Goal: Task Accomplishment & Management: Manage account settings

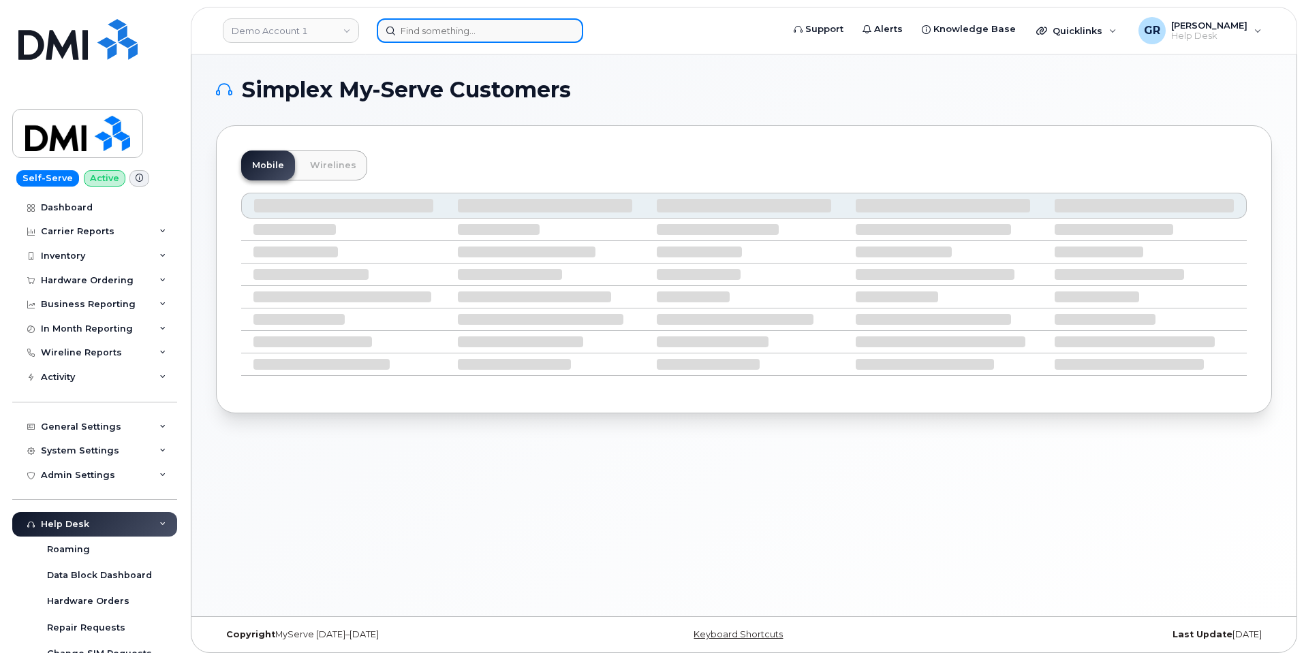
click at [439, 29] on input at bounding box center [480, 30] width 206 height 25
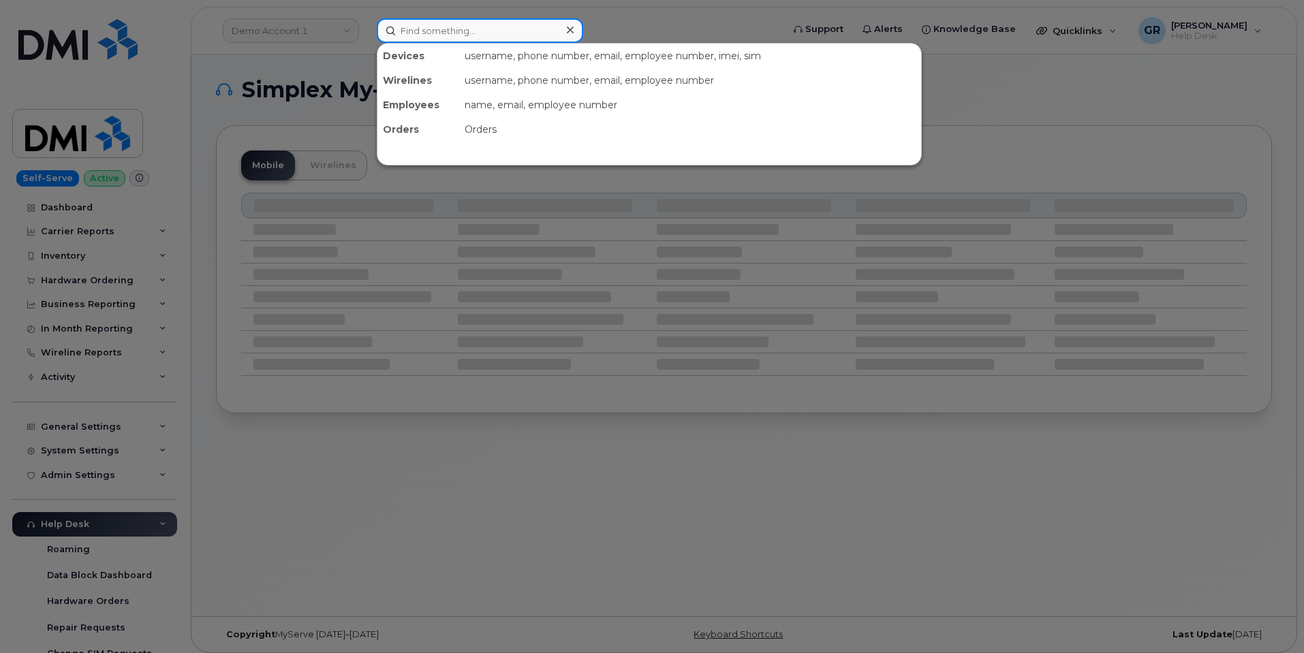
paste input "Order No.300356"
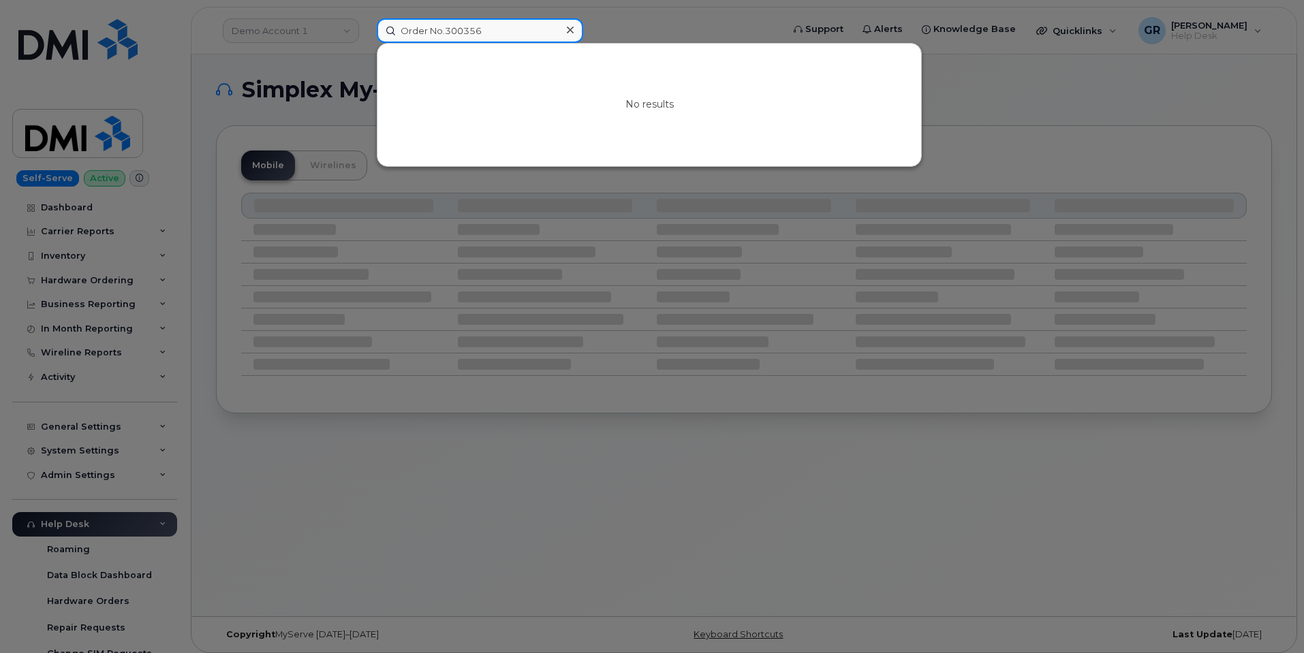
drag, startPoint x: 441, startPoint y: 29, endPoint x: 330, endPoint y: 20, distance: 112.1
click at [366, 20] on div "Order No.300356 No results" at bounding box center [575, 30] width 418 height 25
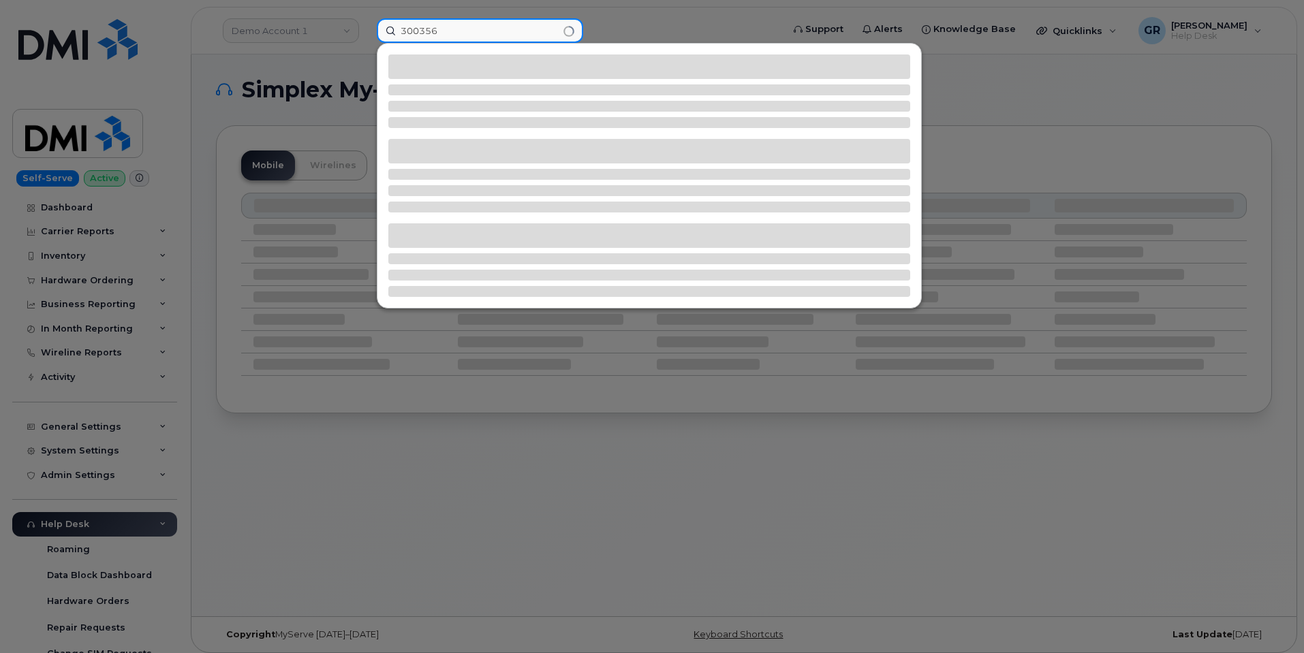
type input "300356"
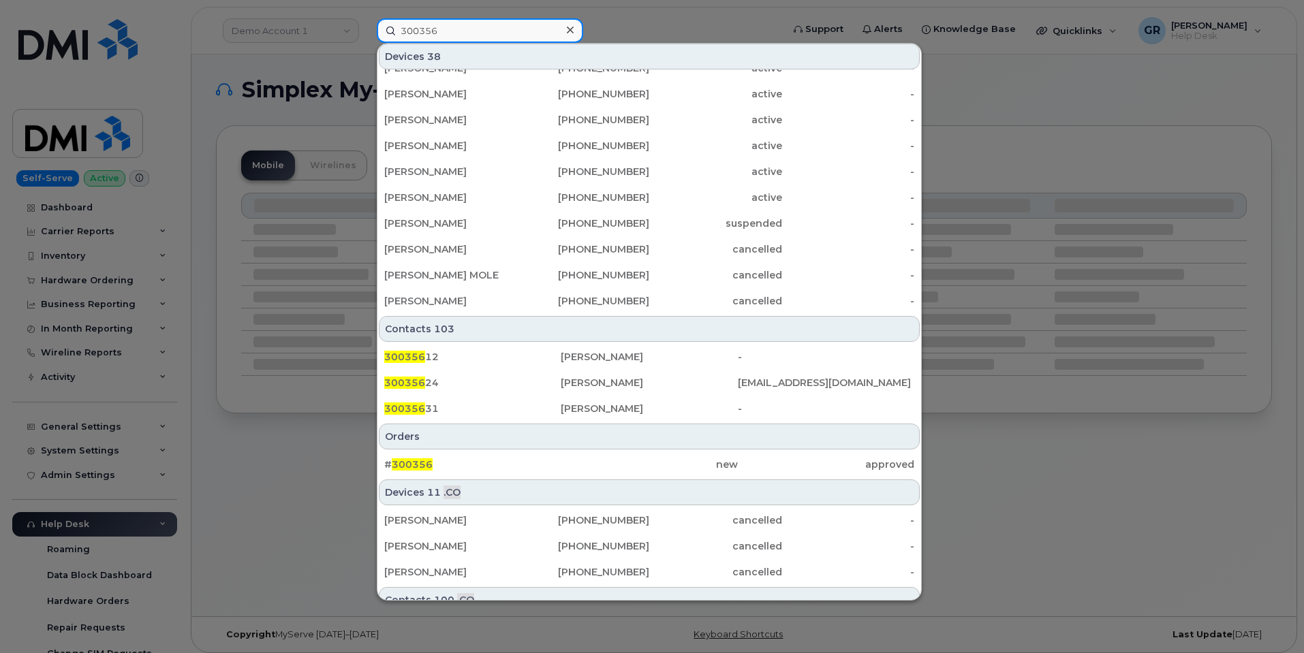
scroll to position [370, 0]
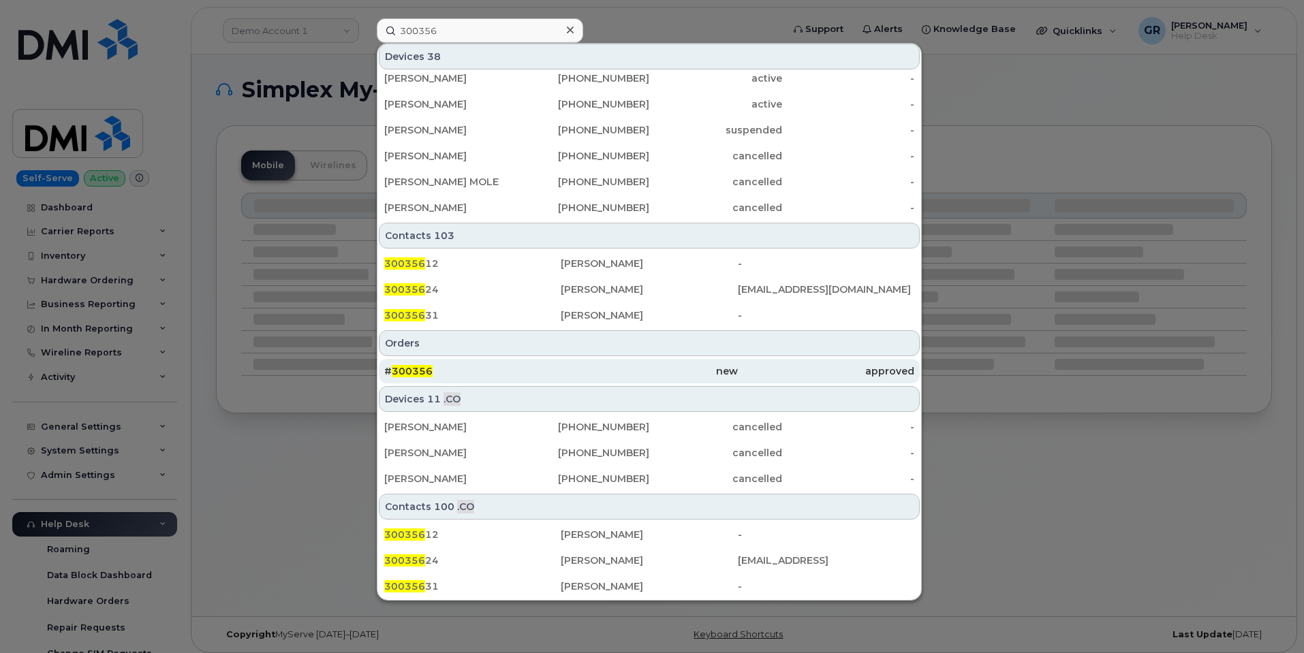
click at [471, 364] on div "# 300356" at bounding box center [472, 371] width 176 height 25
click at [451, 371] on div "# 300356" at bounding box center [472, 371] width 176 height 14
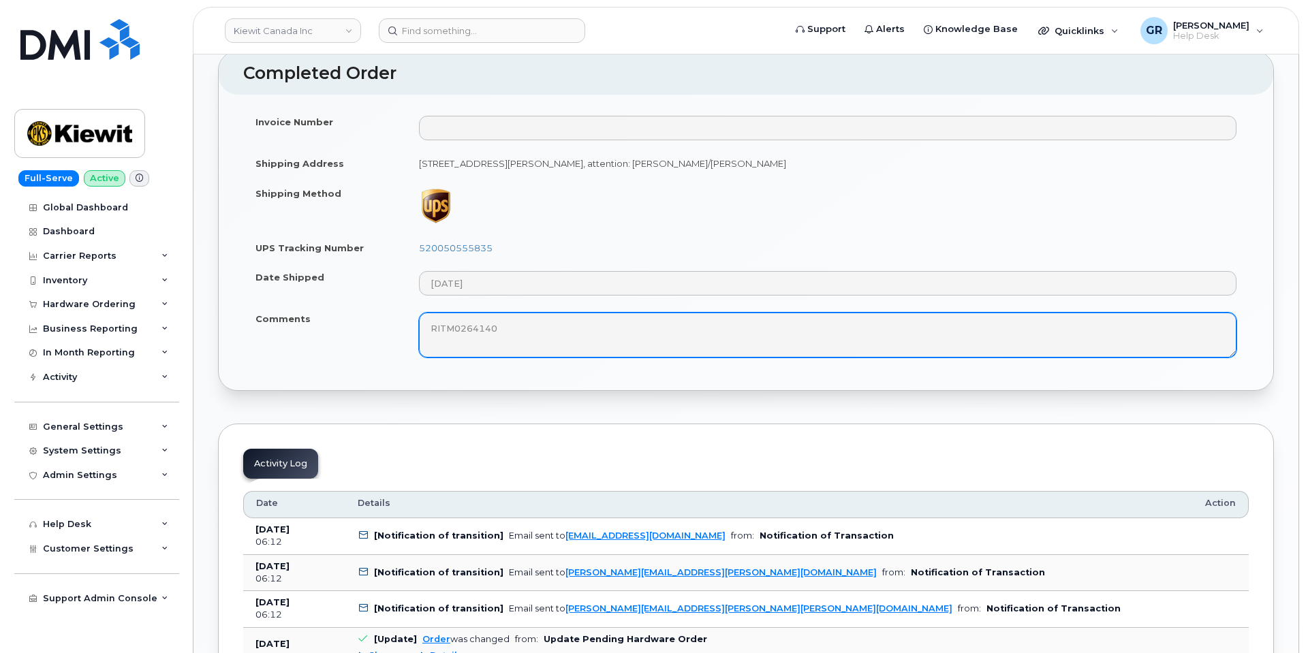
scroll to position [817, 0]
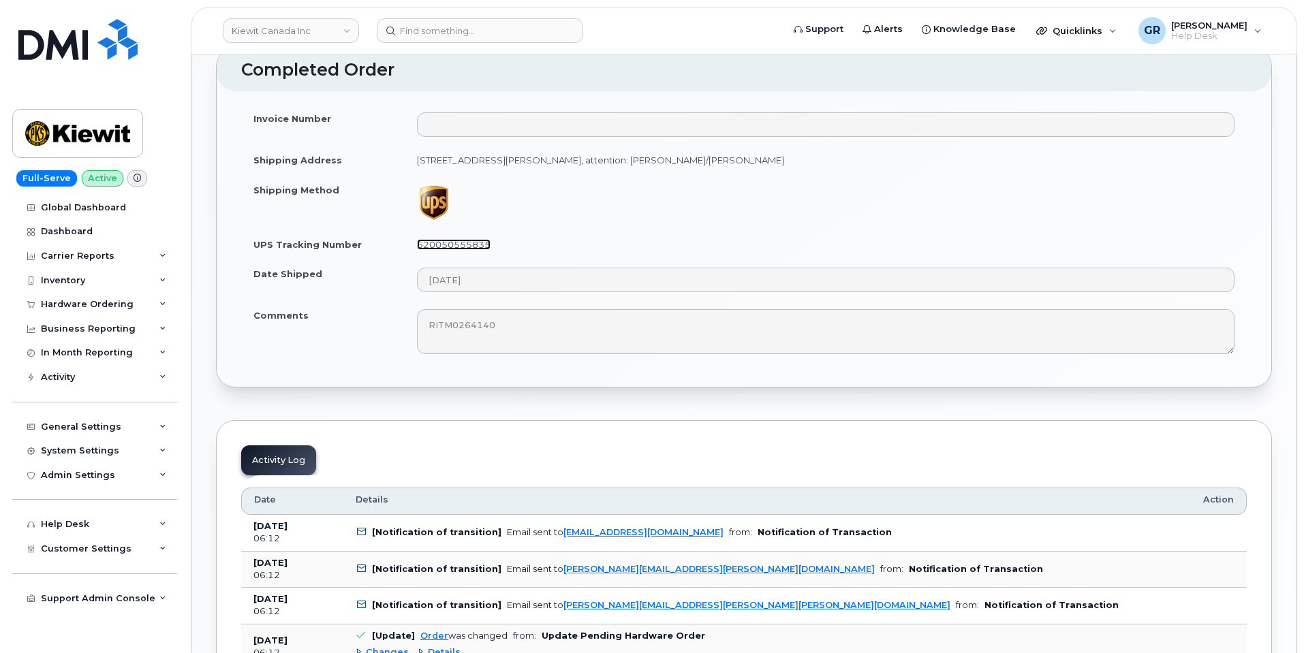
click at [455, 239] on link "520050555835" at bounding box center [454, 244] width 74 height 11
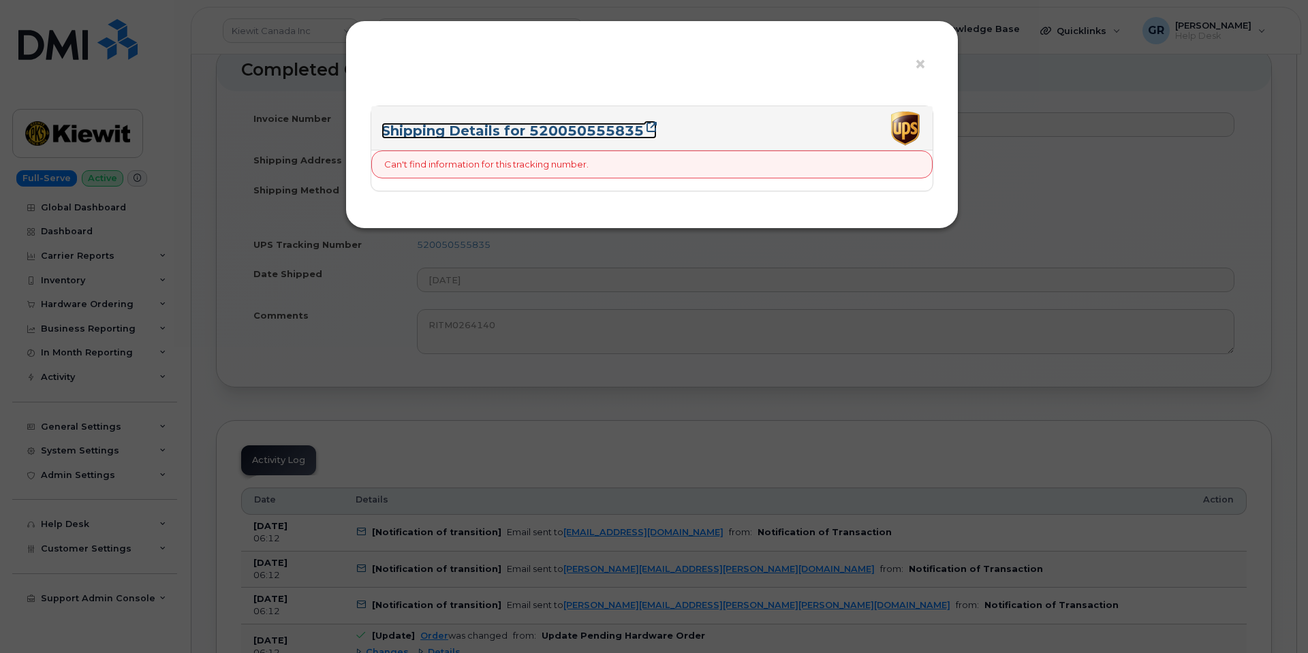
click at [637, 129] on link "Shipping Details for 520050555835" at bounding box center [518, 131] width 275 height 16
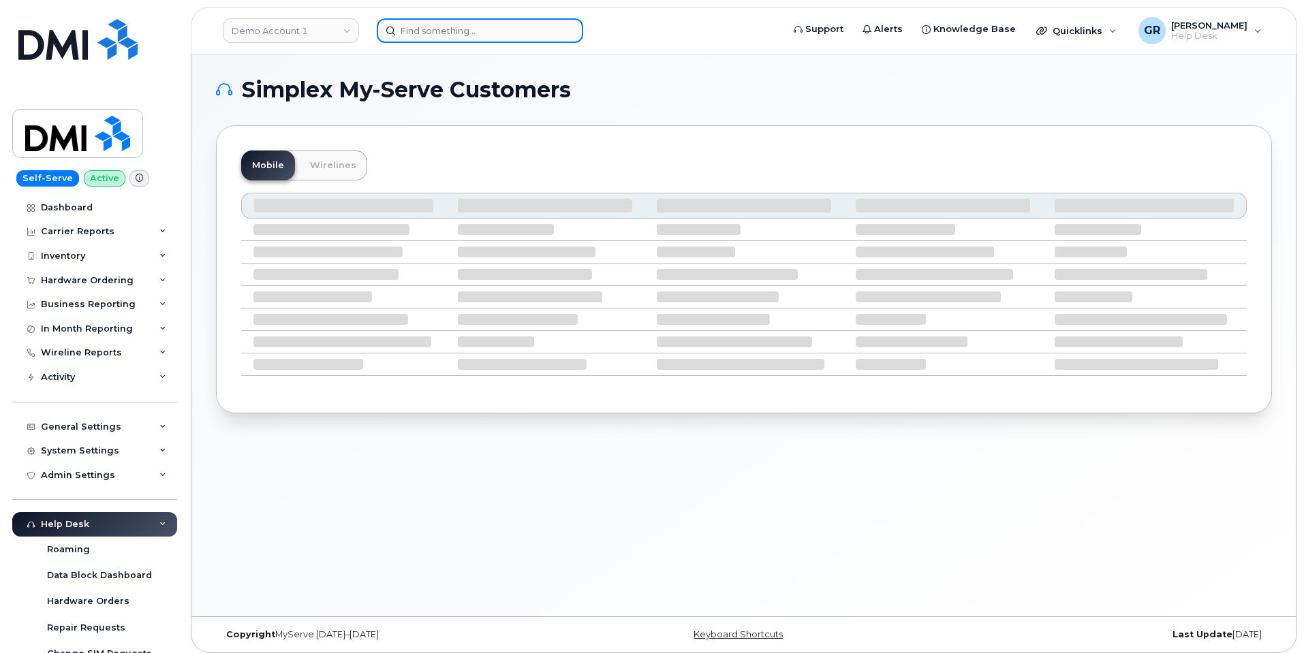
click at [471, 27] on input at bounding box center [480, 30] width 206 height 25
paste input "8162603174"
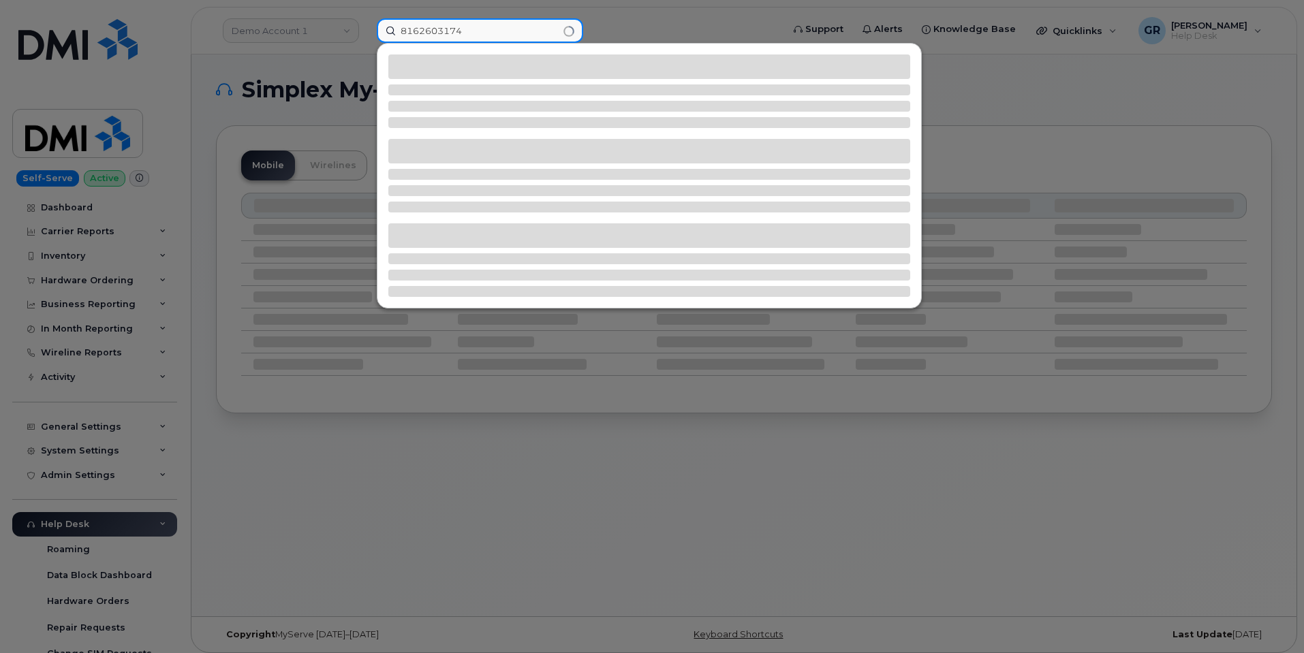
type input "8162603174"
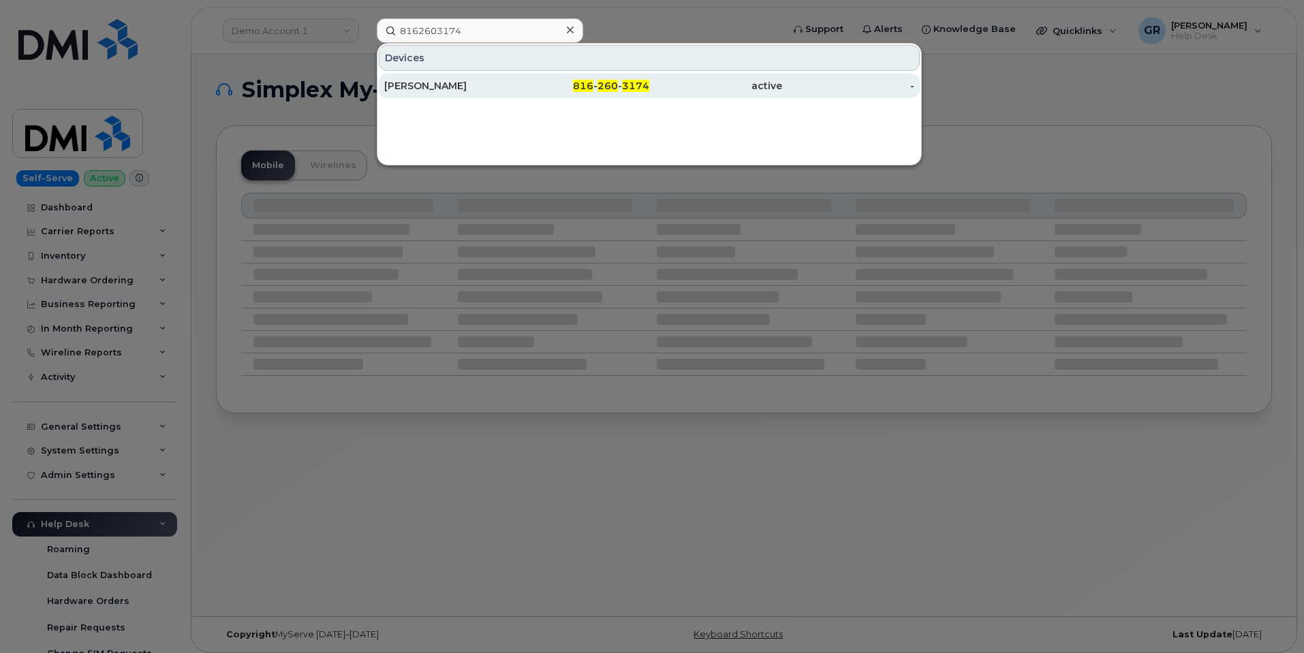
drag, startPoint x: 540, startPoint y: 84, endPoint x: 537, endPoint y: 97, distance: 12.6
click at [540, 84] on div "816 - 260 - 3174" at bounding box center [583, 86] width 133 height 14
click at [486, 84] on div "CHRISTOPHER ZUPKO" at bounding box center [450, 86] width 133 height 14
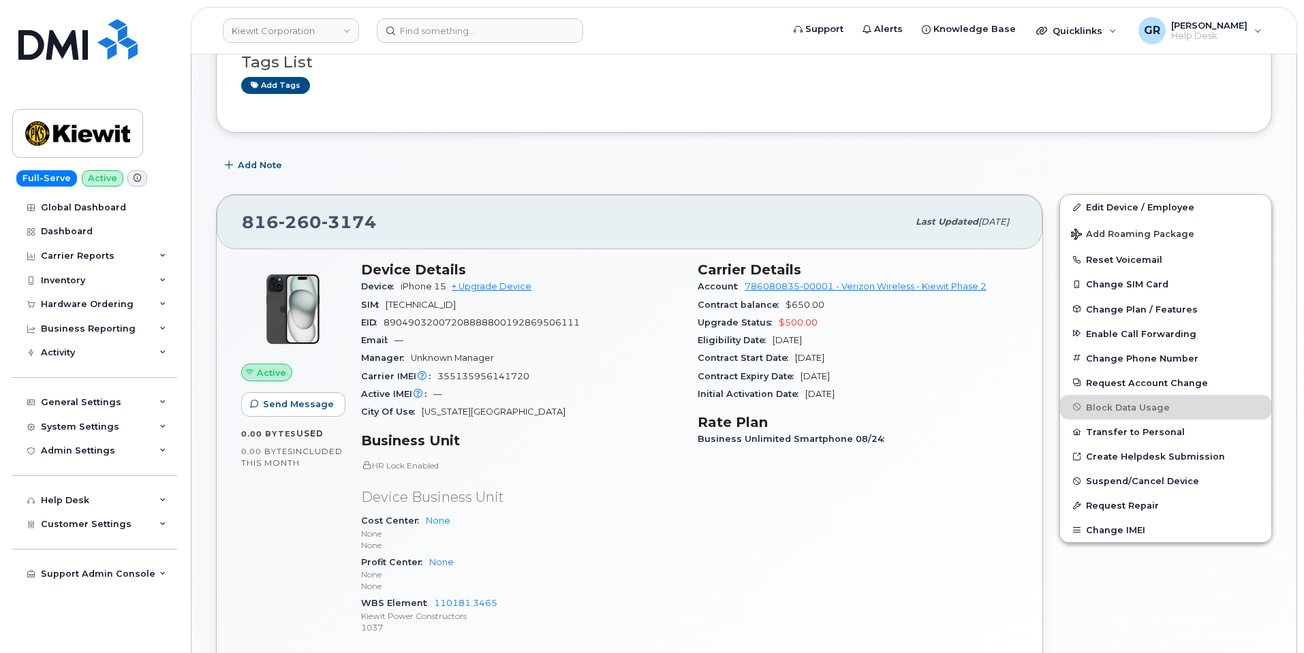
scroll to position [272, 0]
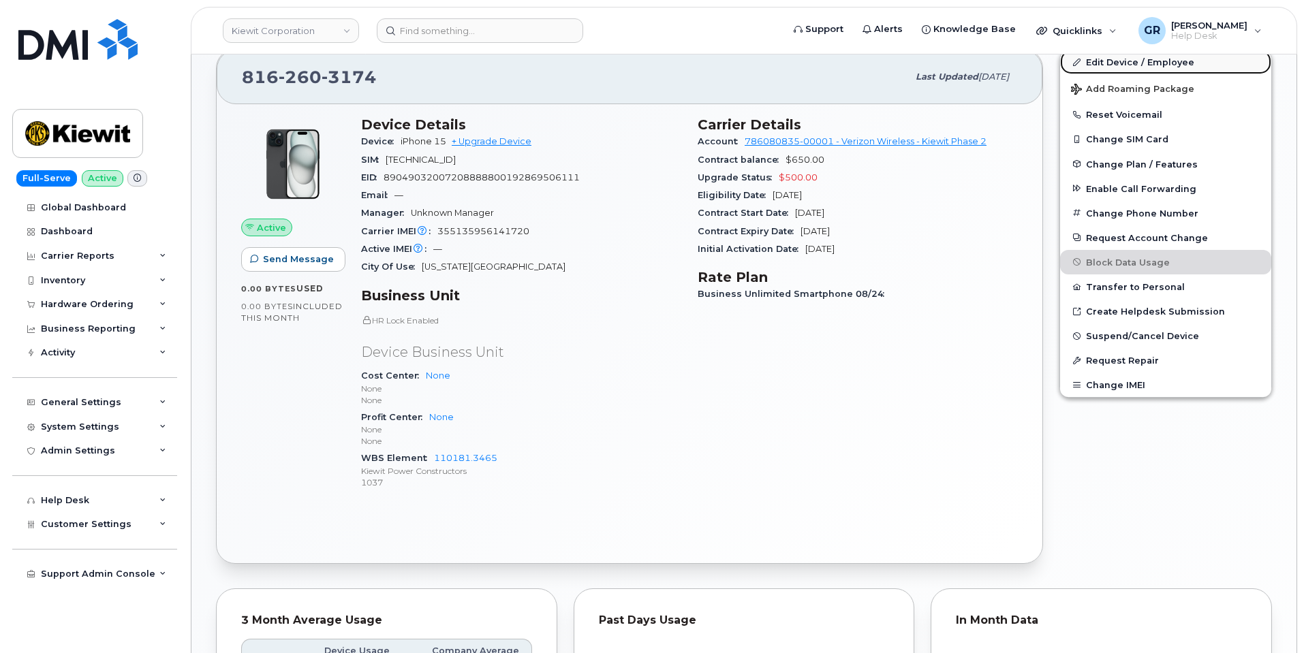
click at [1166, 67] on link "Edit Device / Employee" at bounding box center [1165, 62] width 211 height 25
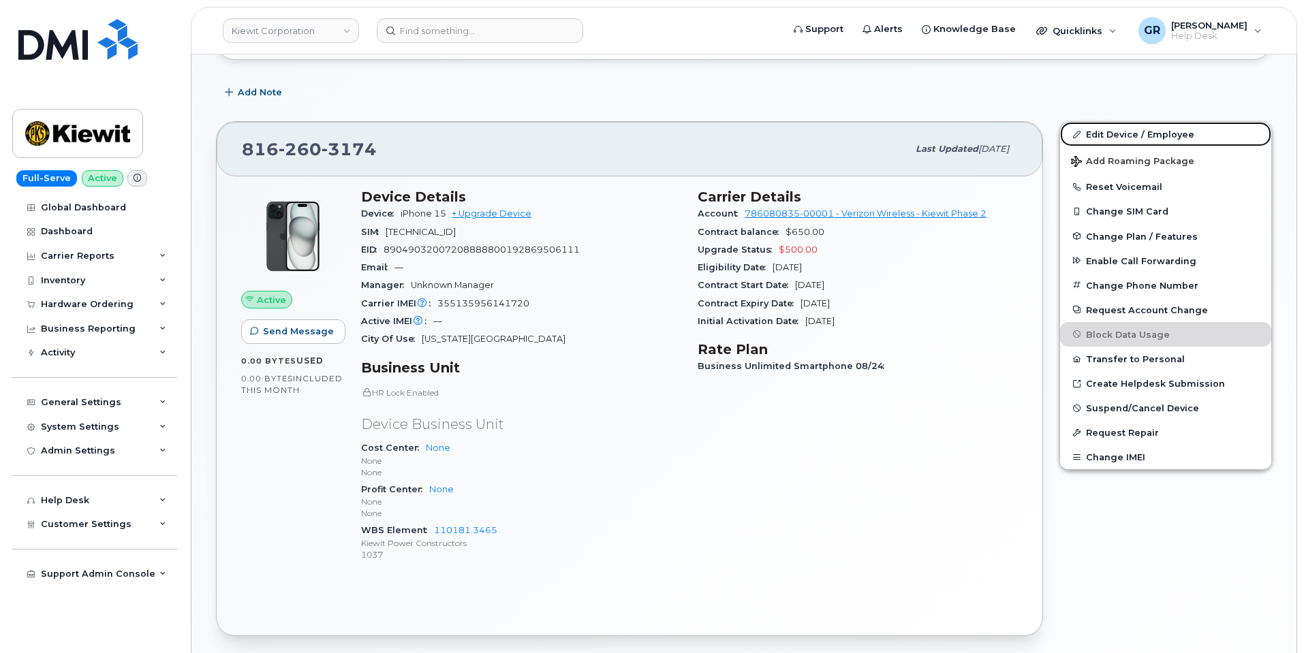
scroll to position [136, 0]
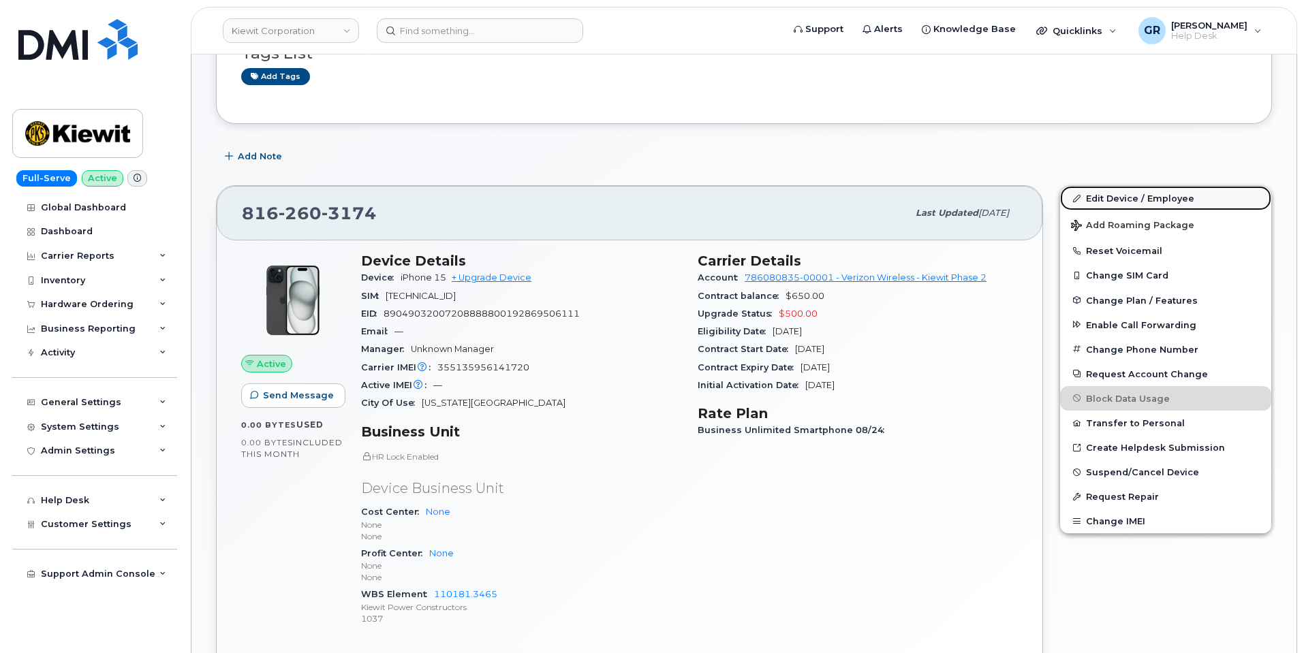
click at [1121, 198] on link "Edit Device / Employee" at bounding box center [1165, 198] width 211 height 25
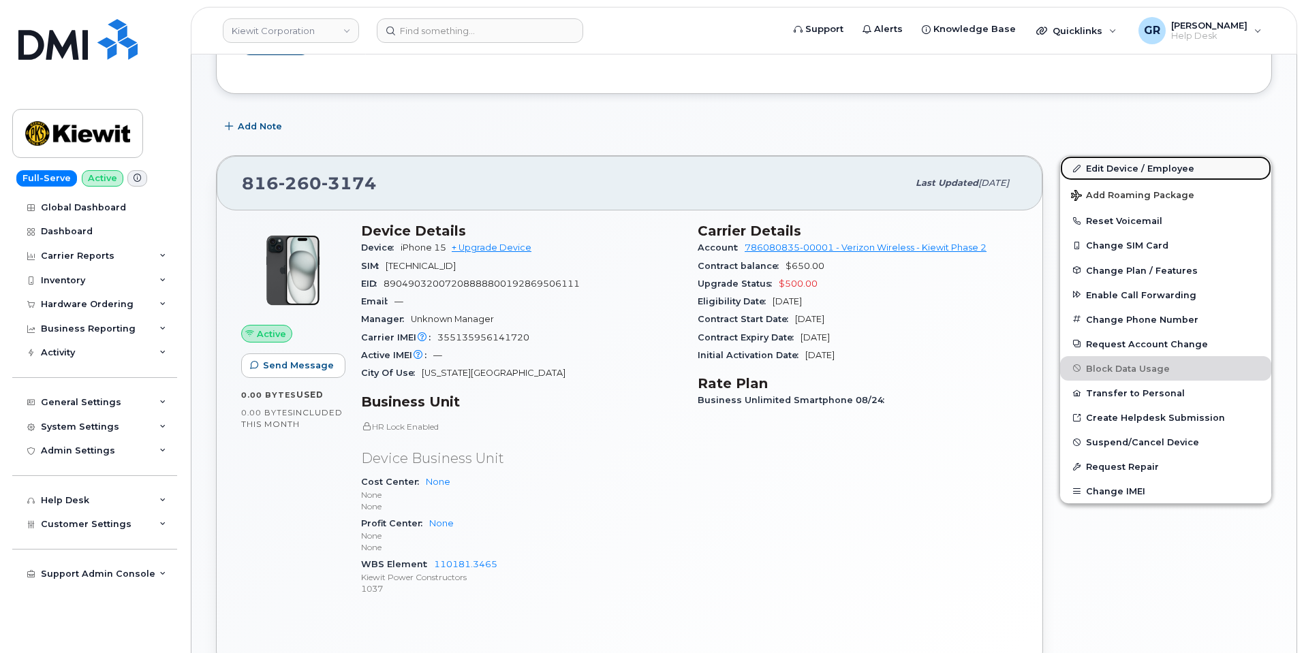
scroll to position [99, 0]
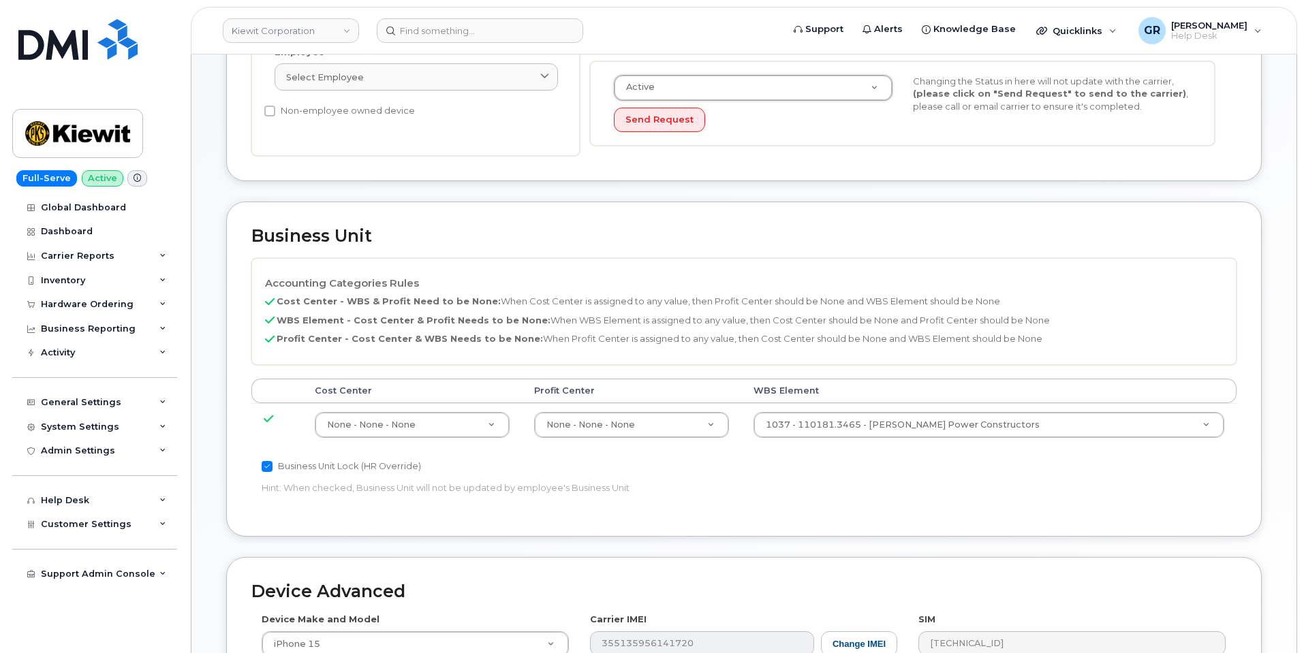
scroll to position [409, 0]
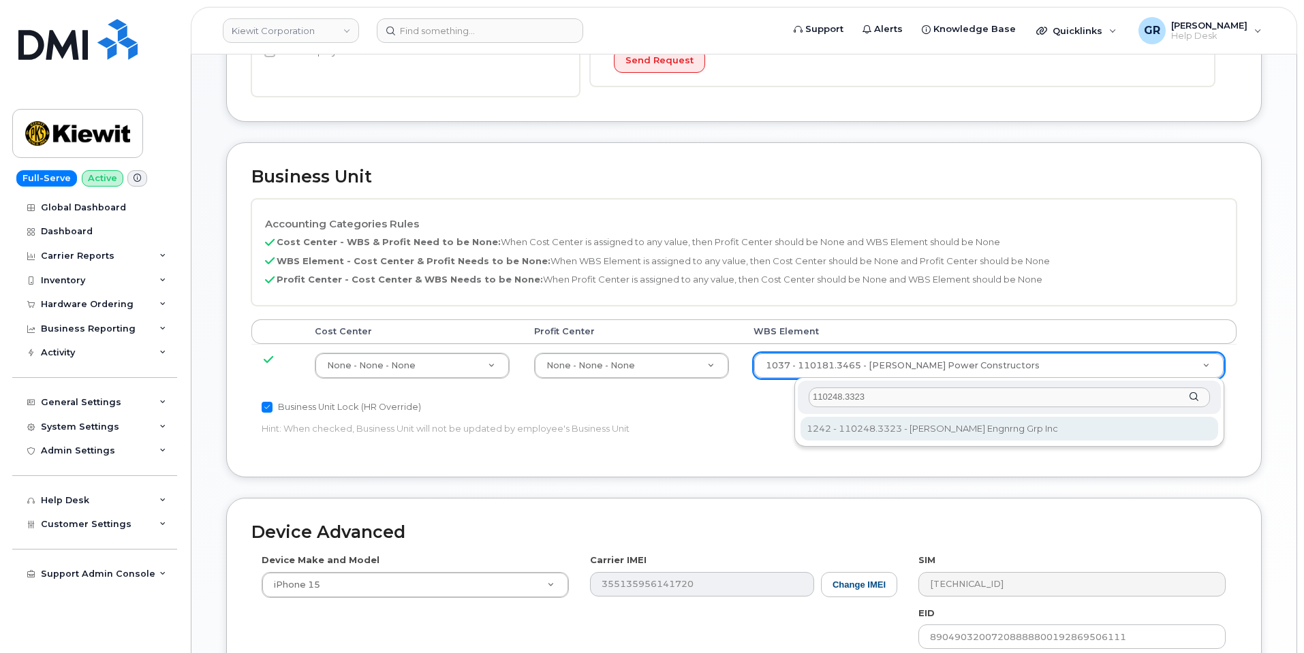
type input "110248.3323"
type input "33616293"
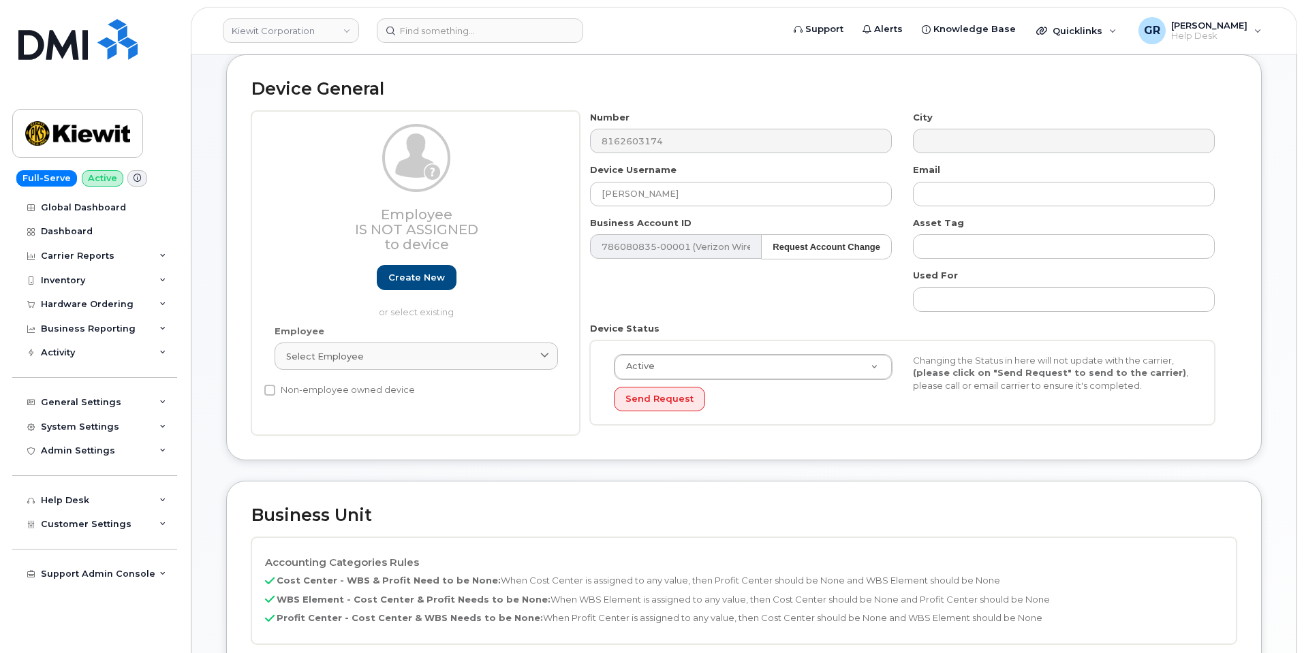
scroll to position [0, 0]
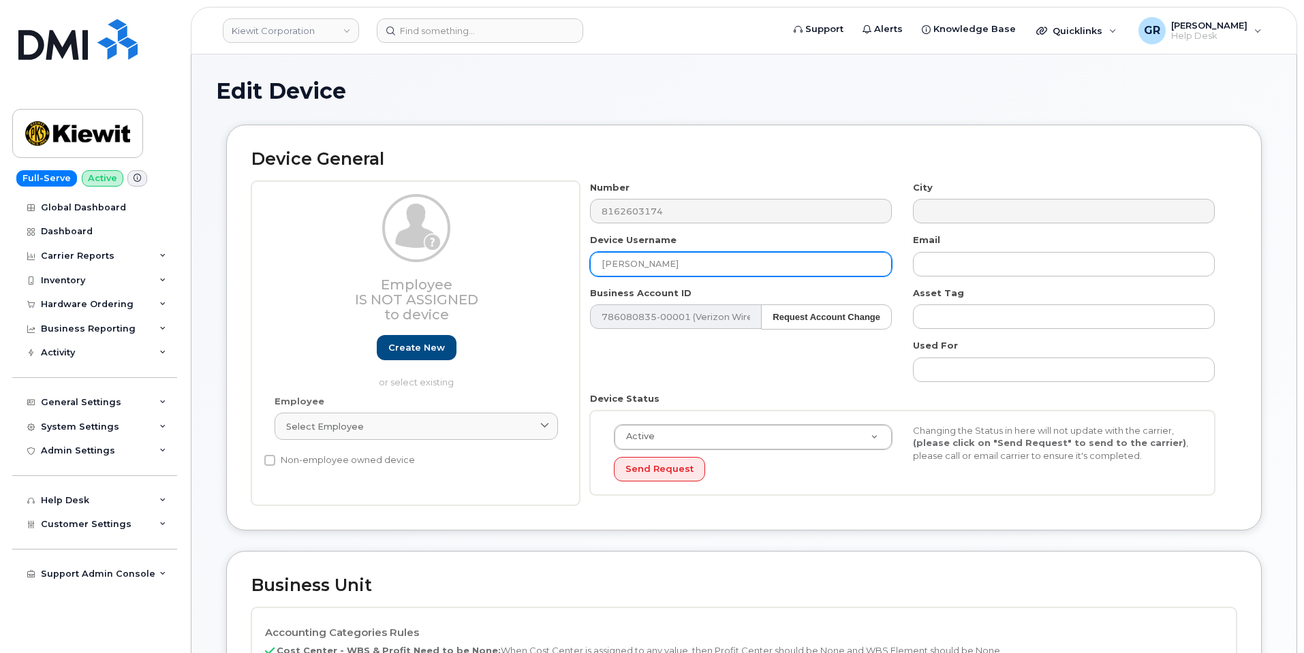
drag, startPoint x: 713, startPoint y: 262, endPoint x: 399, endPoint y: 269, distance: 314.8
click at [400, 268] on div "Employee Is not assigned to device Create new or select existing Employee Selec…" at bounding box center [743, 343] width 985 height 325
click at [751, 266] on input "[PERSON_NAME]" at bounding box center [741, 264] width 302 height 25
paste input "[PERSON_NAME]"
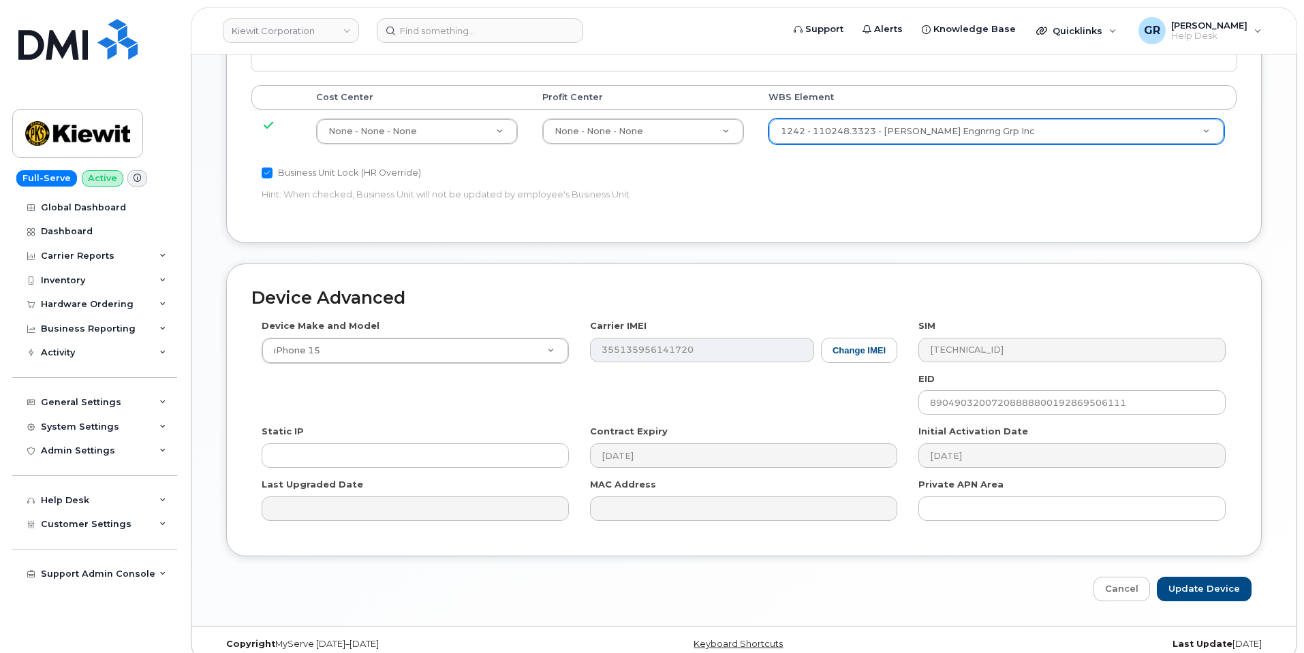
scroll to position [659, 0]
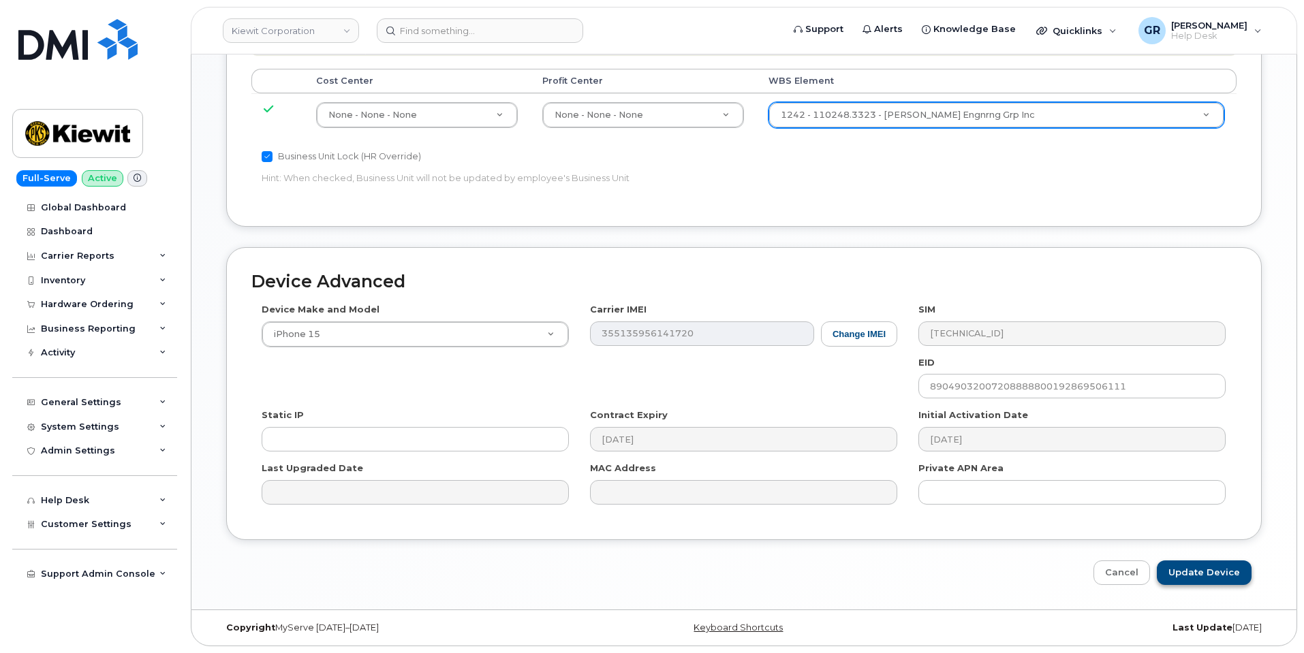
type input "[PERSON_NAME]"
click at [1211, 568] on input "Update Device" at bounding box center [1204, 573] width 95 height 25
type input "Saving..."
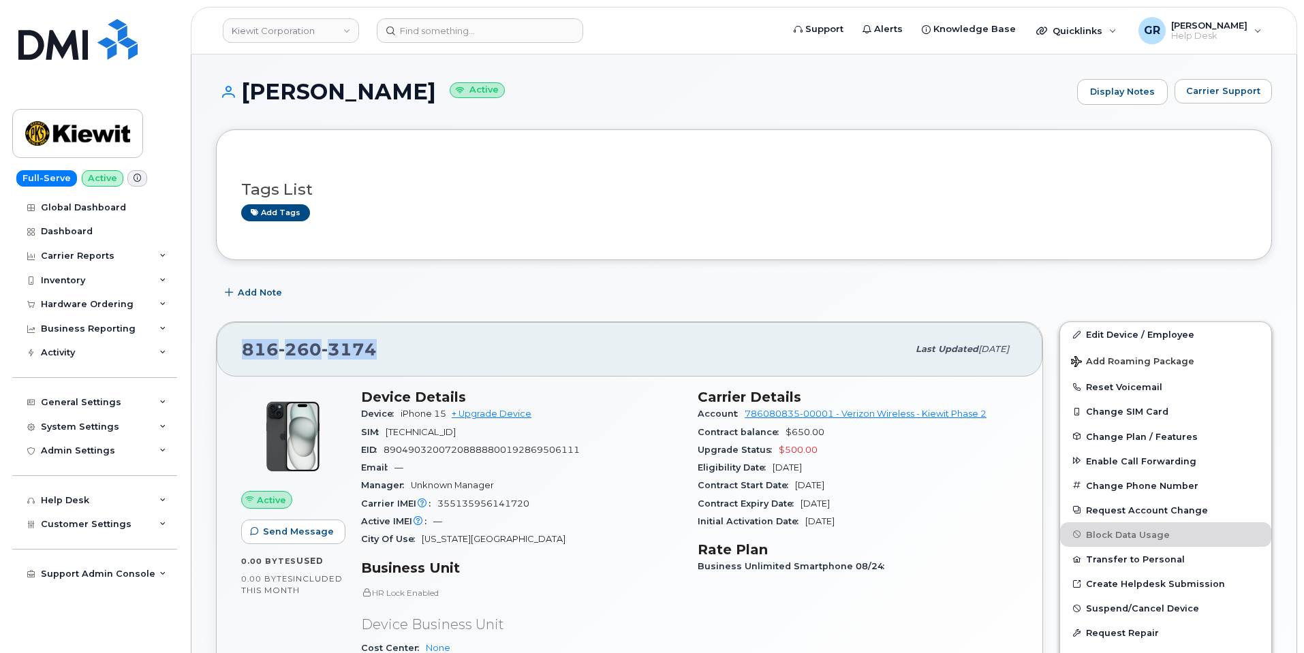
drag, startPoint x: 374, startPoint y: 346, endPoint x: 235, endPoint y: 347, distance: 139.0
click at [235, 347] on div "816 260 3174 Last updated Sep 22, 2025" at bounding box center [630, 349] width 826 height 54
copy span "816 260 3174"
